Goal: Transaction & Acquisition: Purchase product/service

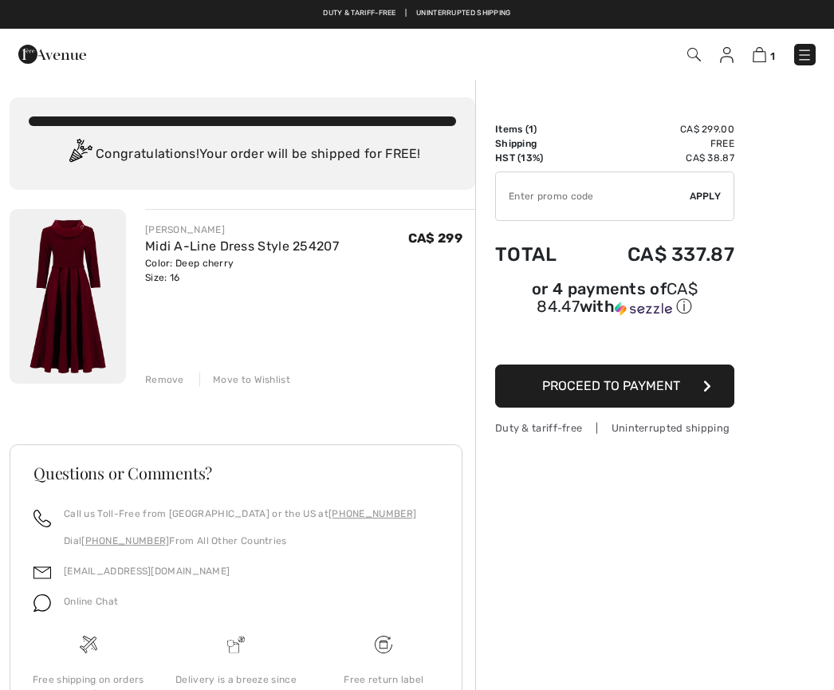
click at [675, 386] on span "Proceed to Payment" at bounding box center [611, 385] width 138 height 15
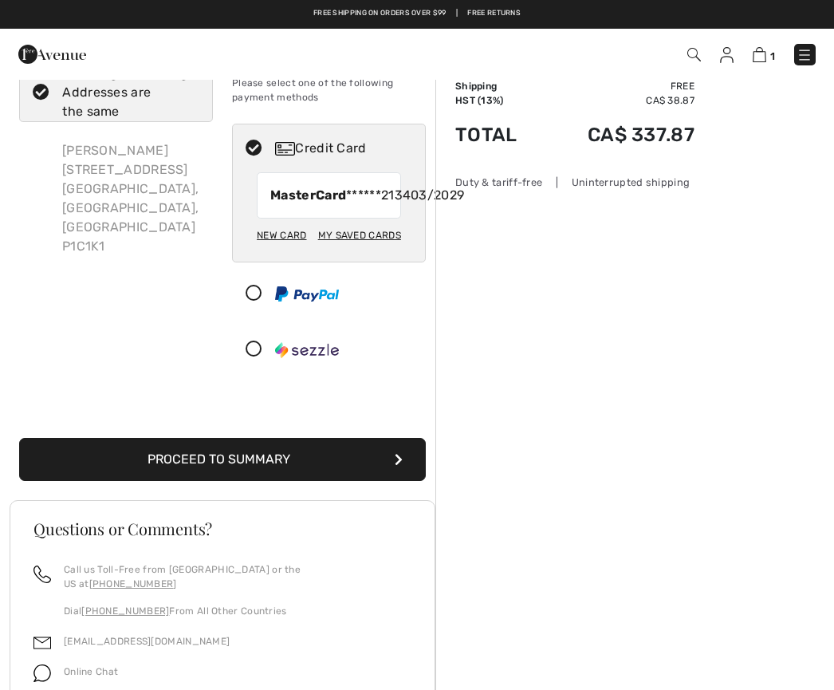
scroll to position [58, 0]
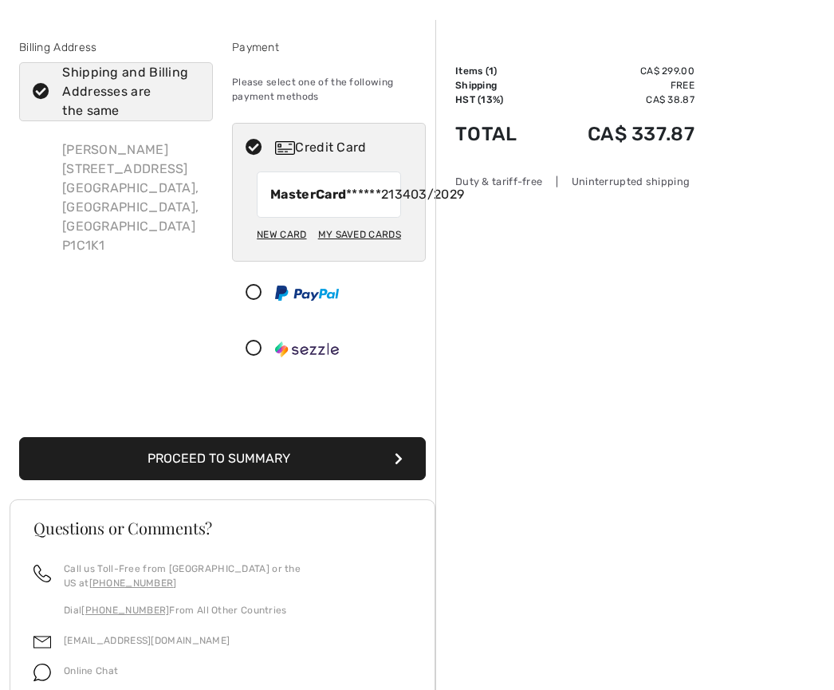
click at [285, 480] on button "Proceed to Summary" at bounding box center [222, 458] width 407 height 43
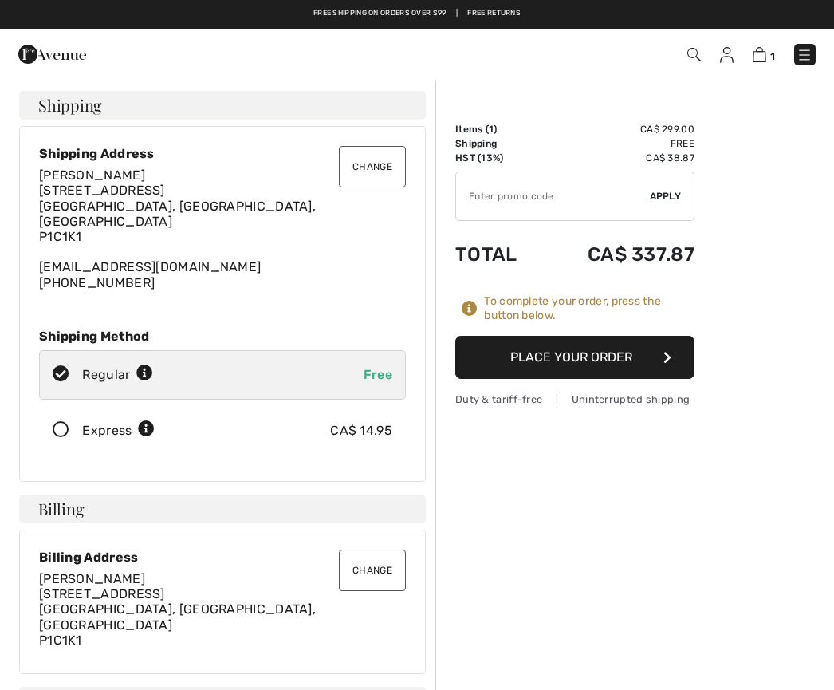
click at [630, 355] on button "Place Your Order" at bounding box center [574, 357] width 239 height 43
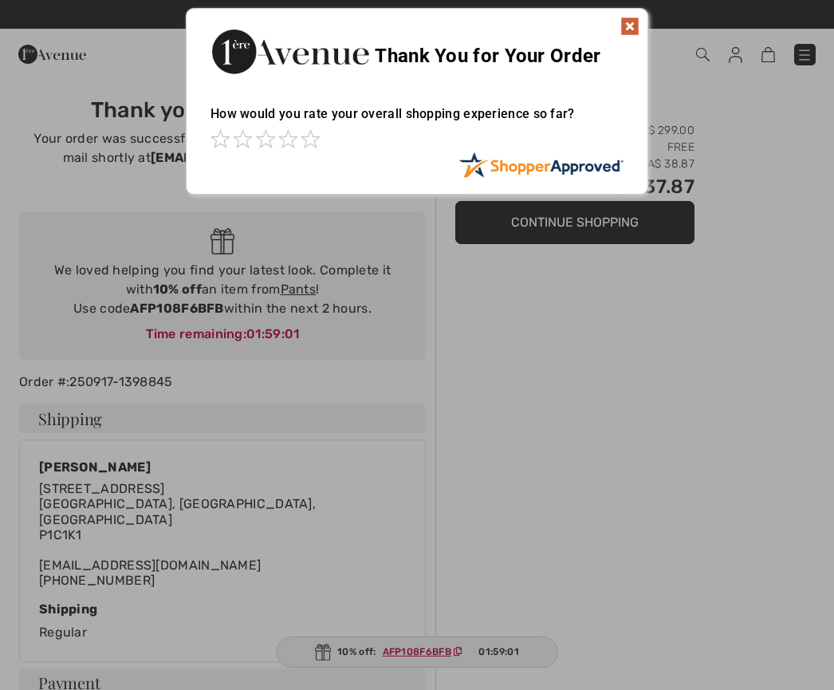
click at [633, 28] on img at bounding box center [629, 26] width 19 height 19
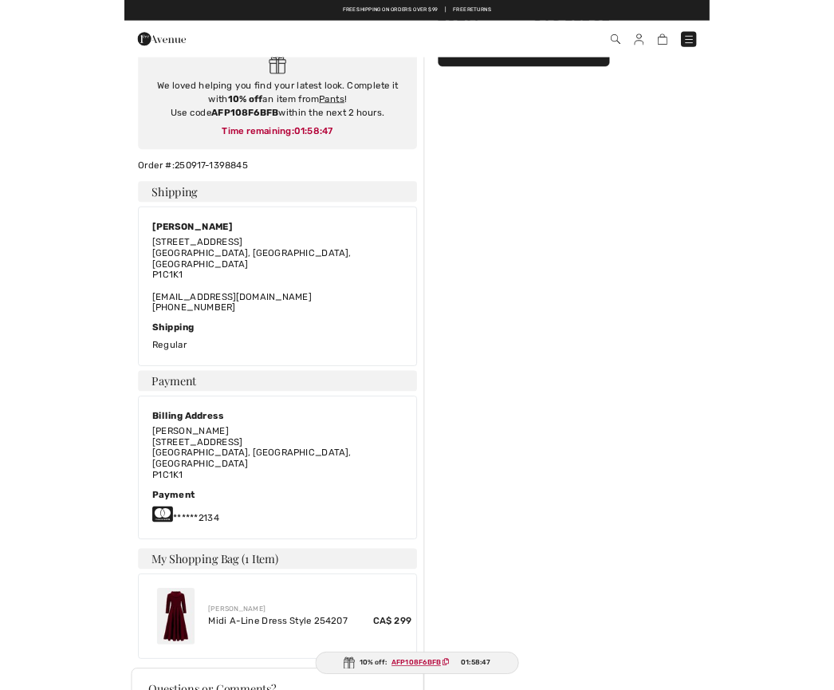
scroll to position [288, 0]
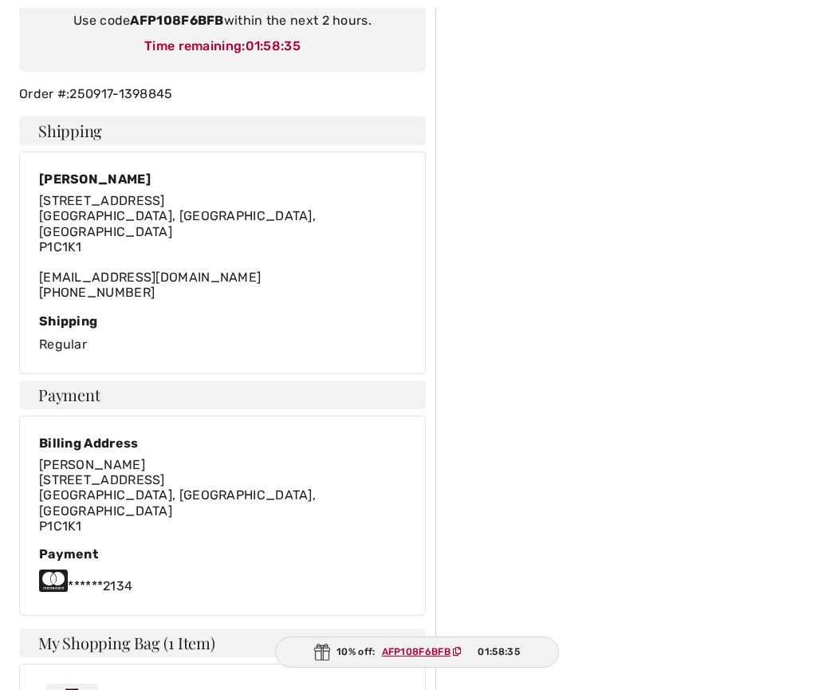
click at [287, 49] on span "01:58:35" at bounding box center [273, 45] width 55 height 15
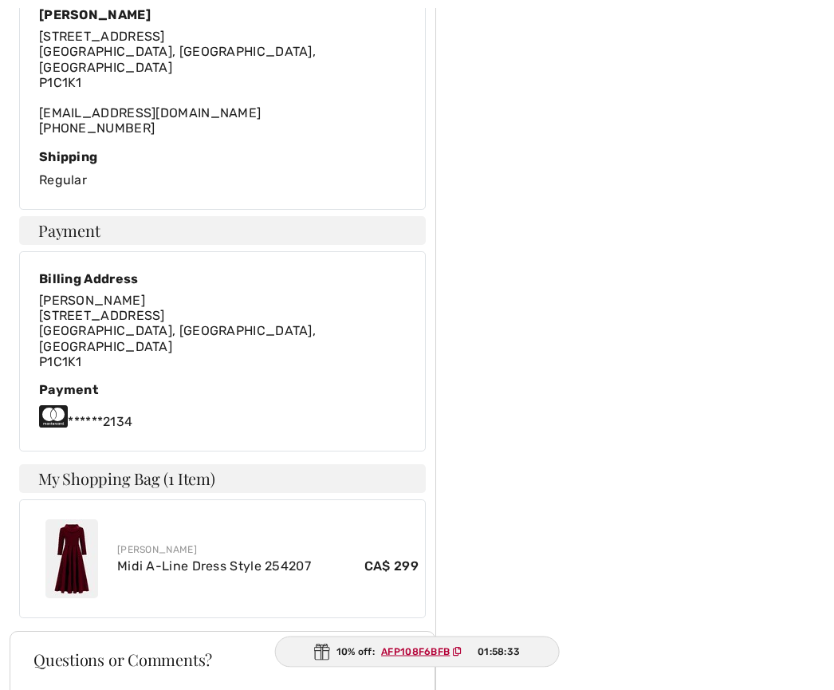
scroll to position [452, 0]
click at [446, 657] on ins "AFP108F6BFB" at bounding box center [416, 651] width 69 height 11
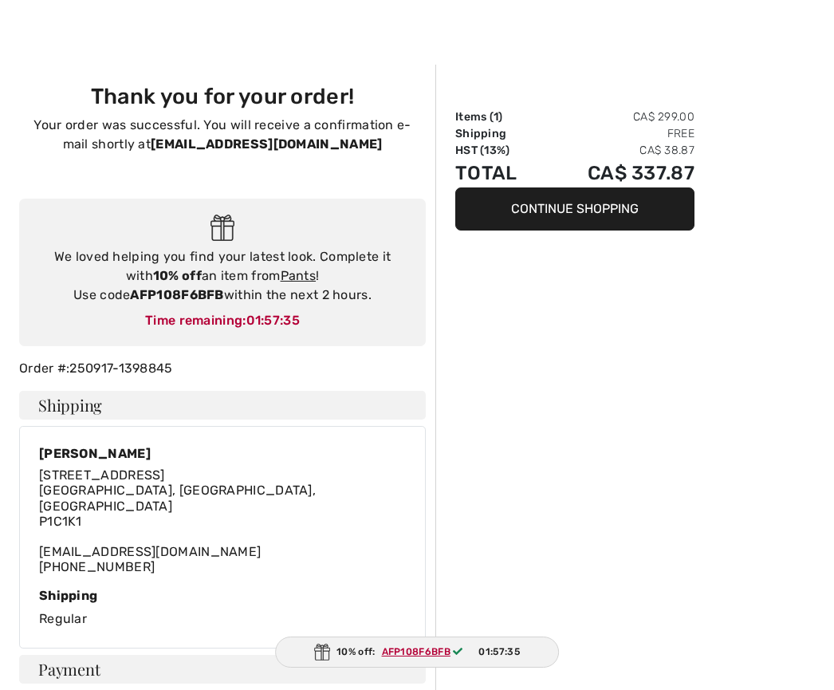
scroll to position [13, 0]
